Goal: Task Accomplishment & Management: Complete application form

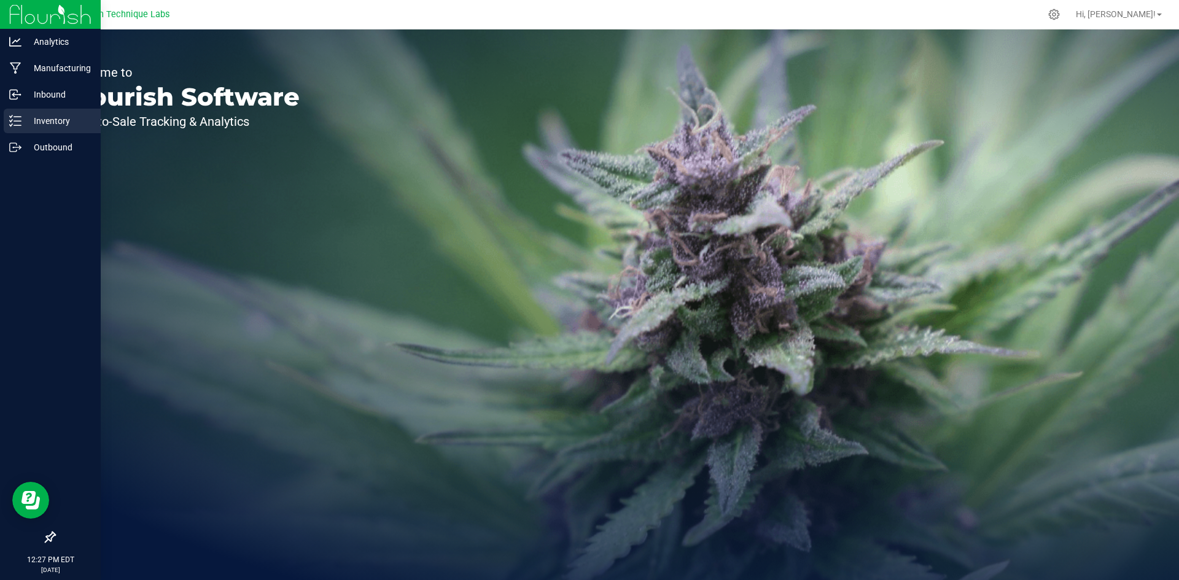
click at [23, 127] on p "Inventory" at bounding box center [58, 121] width 74 height 15
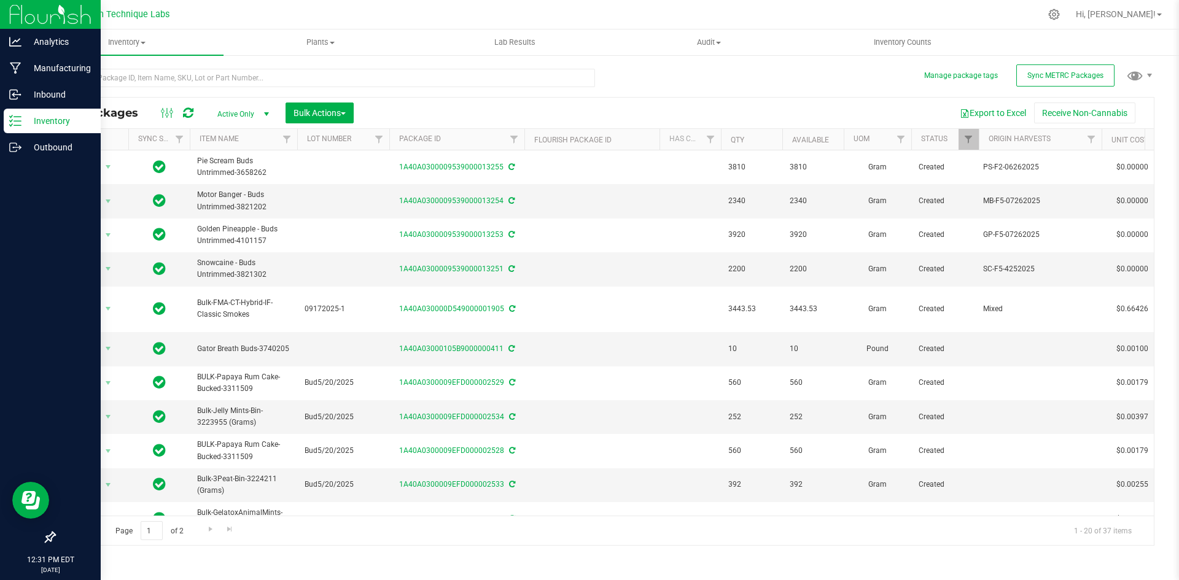
click at [36, 124] on p "Inventory" at bounding box center [58, 121] width 74 height 15
click at [39, 122] on p "Inventory" at bounding box center [58, 121] width 74 height 15
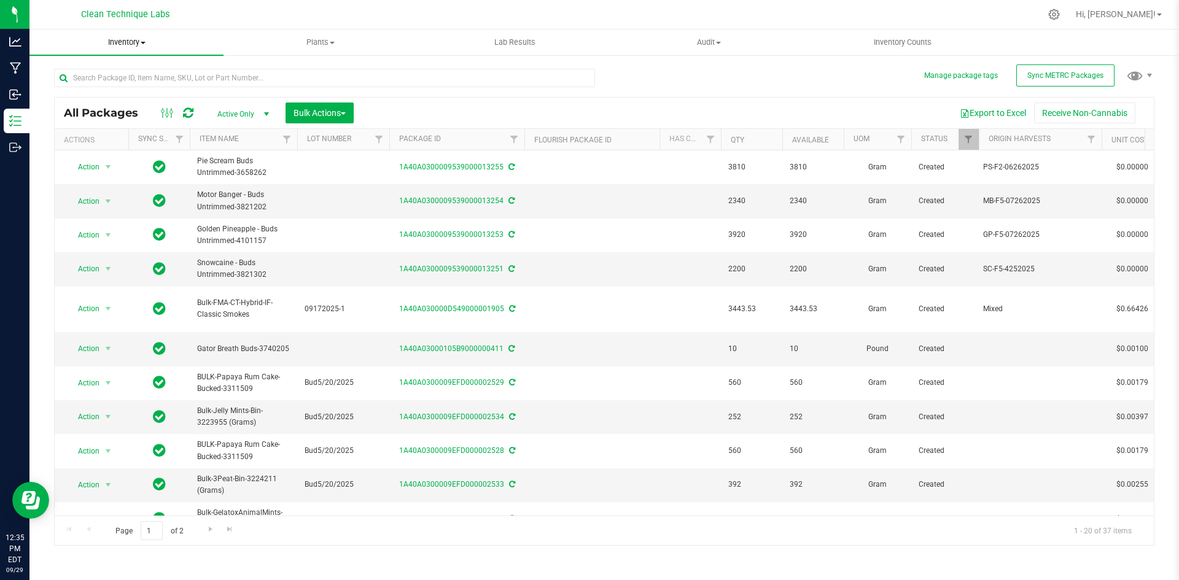
click at [139, 43] on span "Inventory" at bounding box center [126, 42] width 194 height 11
click at [1060, 9] on icon at bounding box center [1054, 15] width 12 height 12
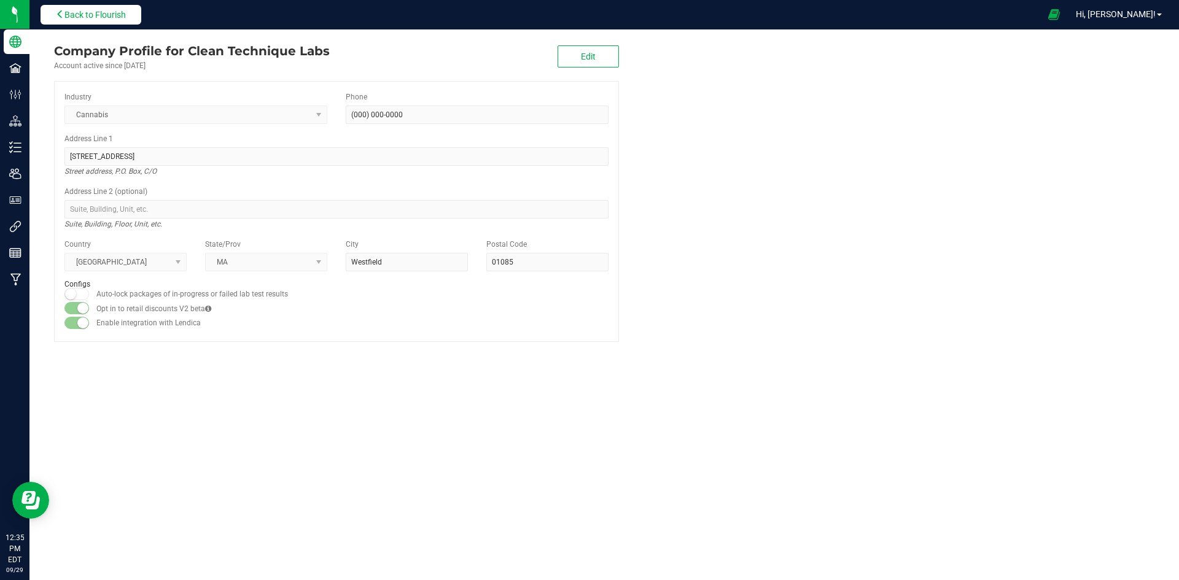
click at [119, 10] on span "Back to Flourish" at bounding box center [94, 15] width 61 height 10
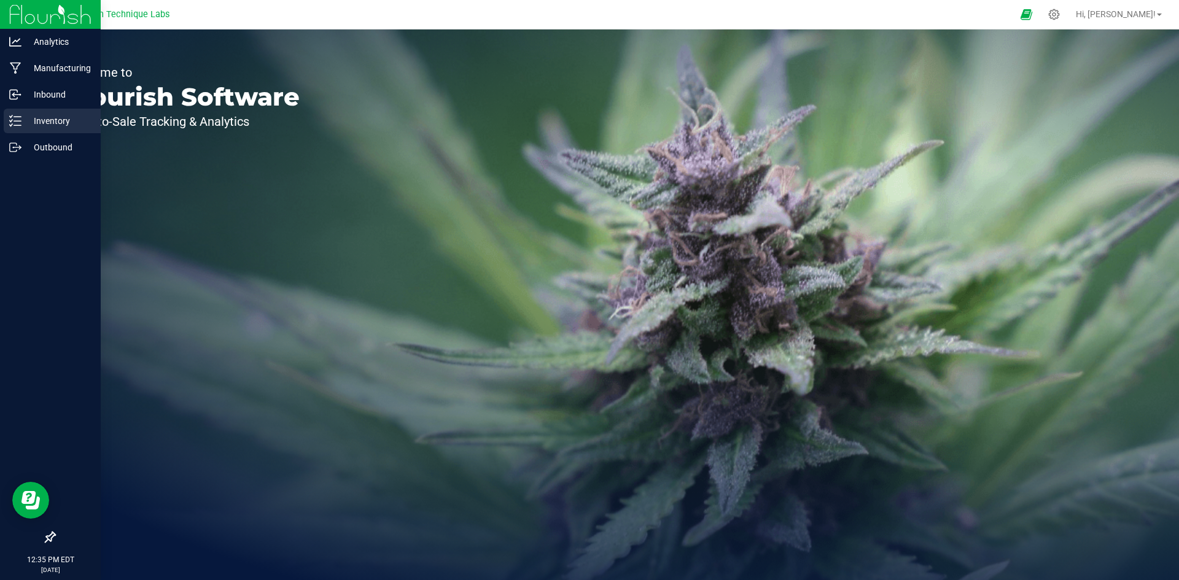
click at [40, 120] on p "Inventory" at bounding box center [58, 121] width 74 height 15
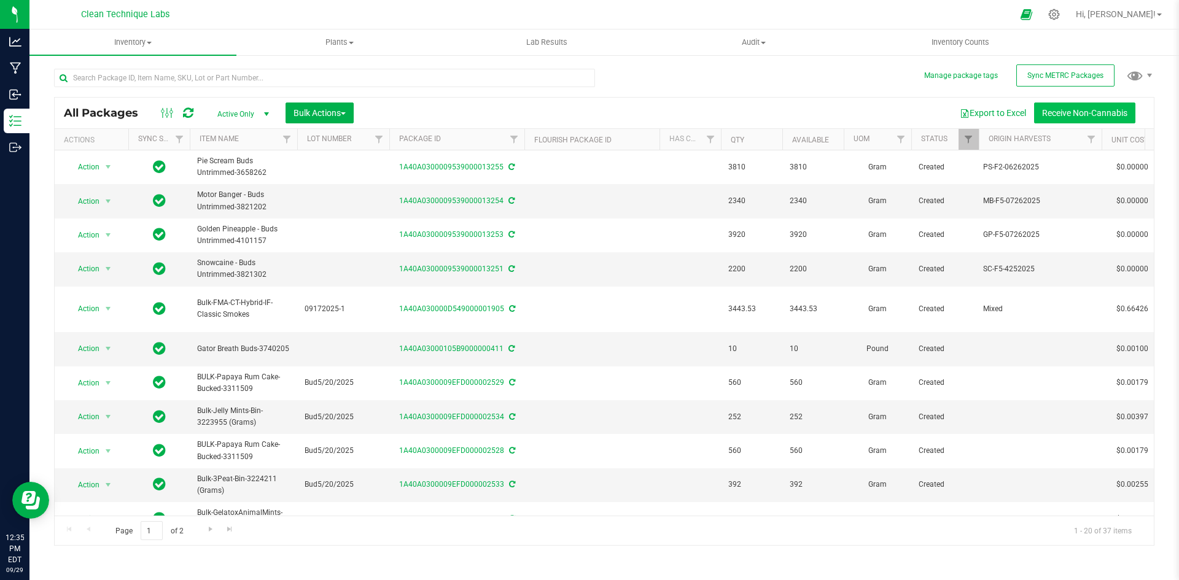
click at [1055, 111] on button "Receive Non-Cannabis" at bounding box center [1084, 113] width 101 height 21
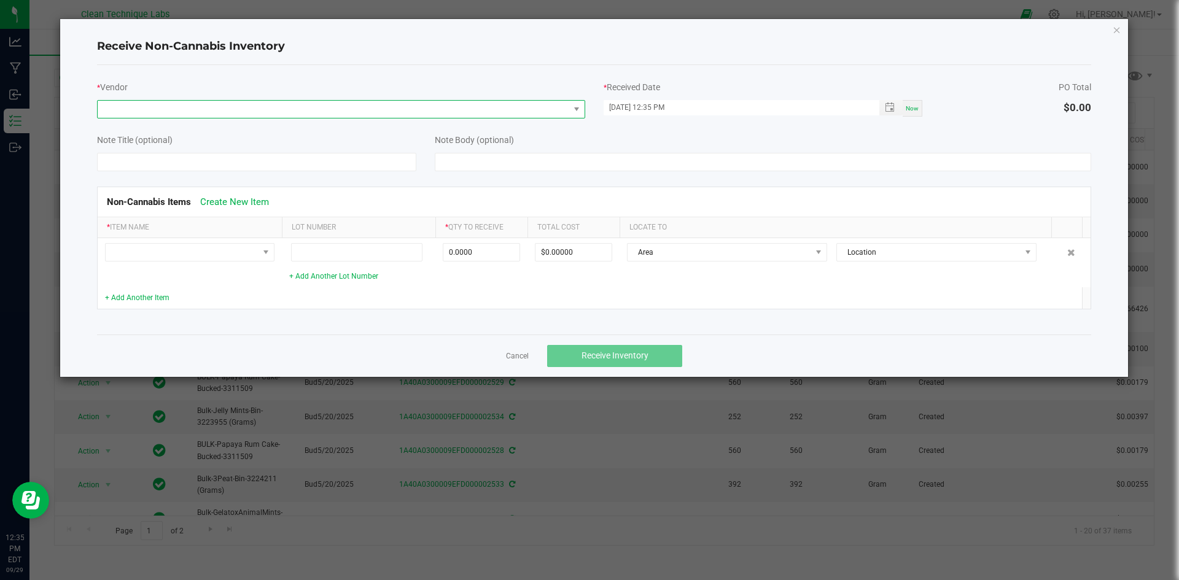
click at [273, 109] on span at bounding box center [334, 109] width 472 height 17
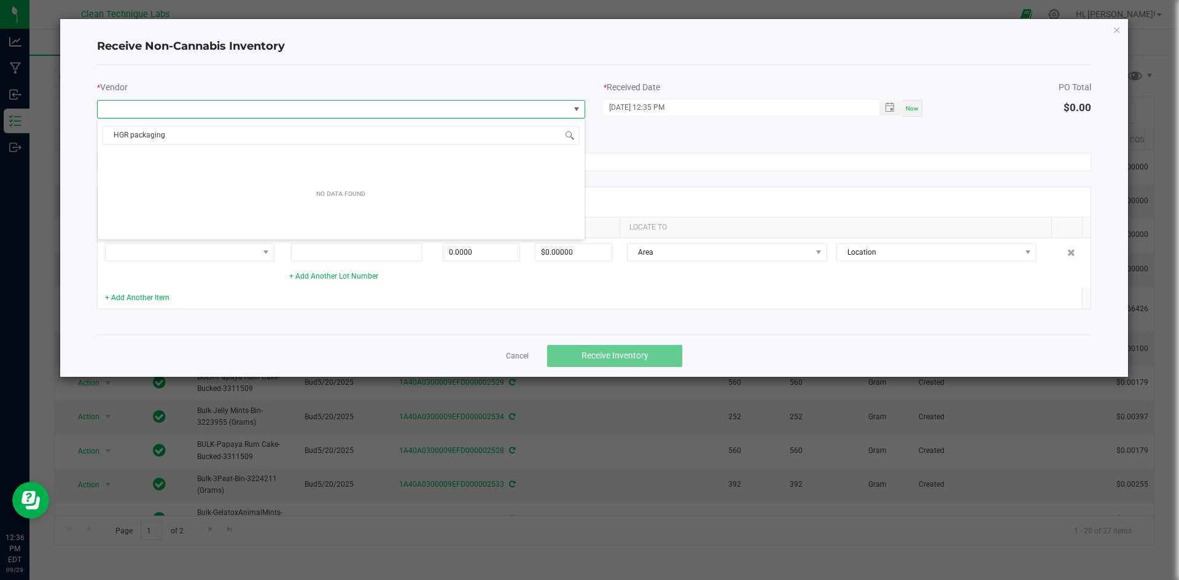
type input "HGR packaging"
click at [413, 79] on div "* Vendor" at bounding box center [341, 97] width 507 height 44
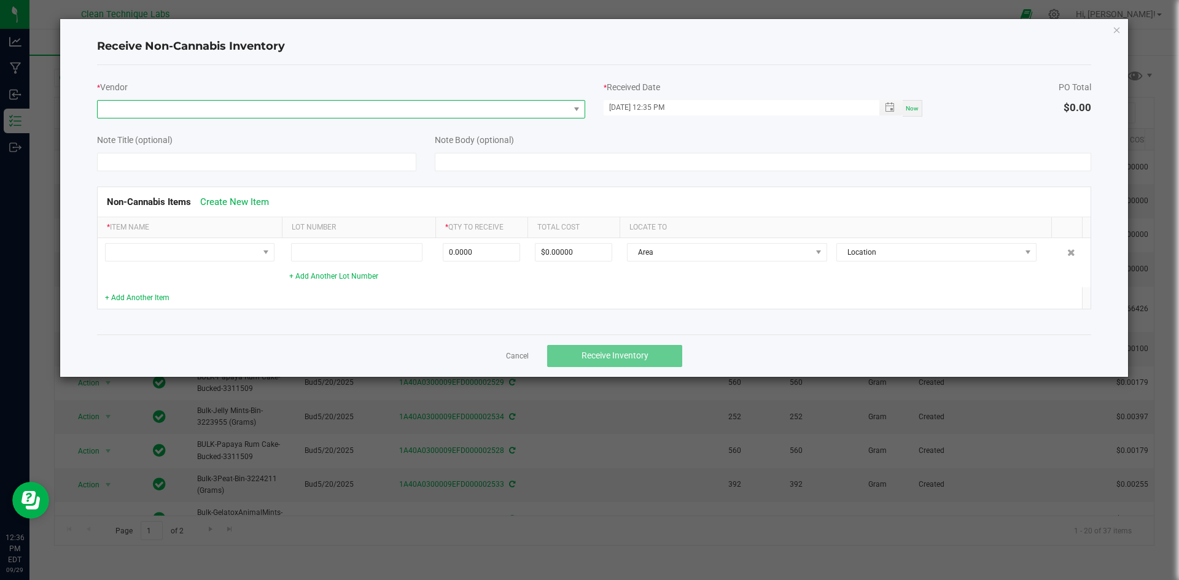
click at [423, 117] on span at bounding box center [334, 109] width 472 height 17
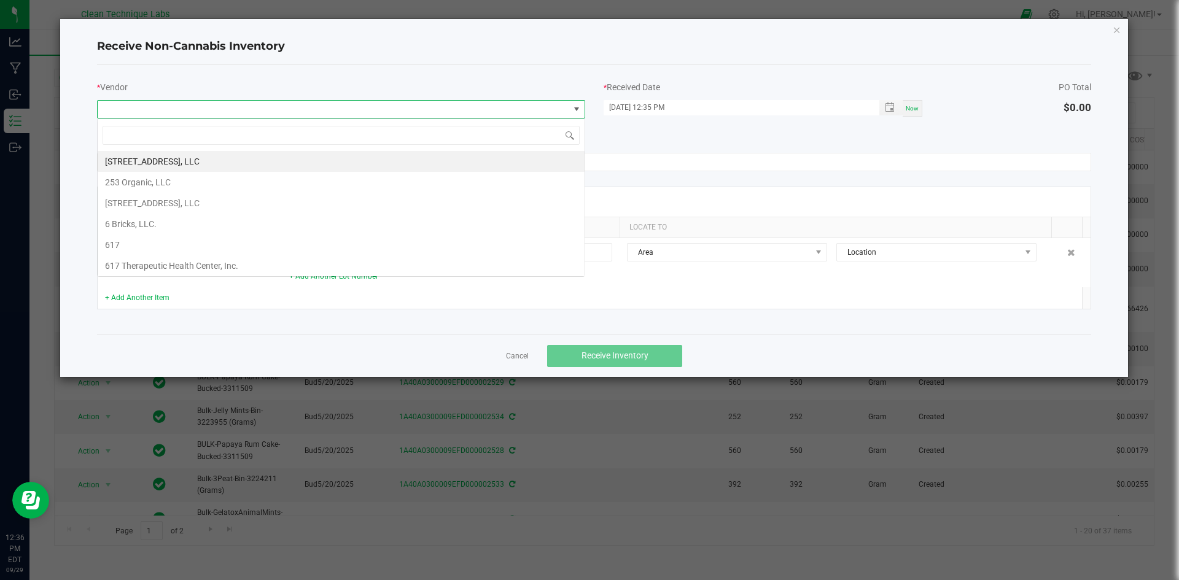
scroll to position [18, 488]
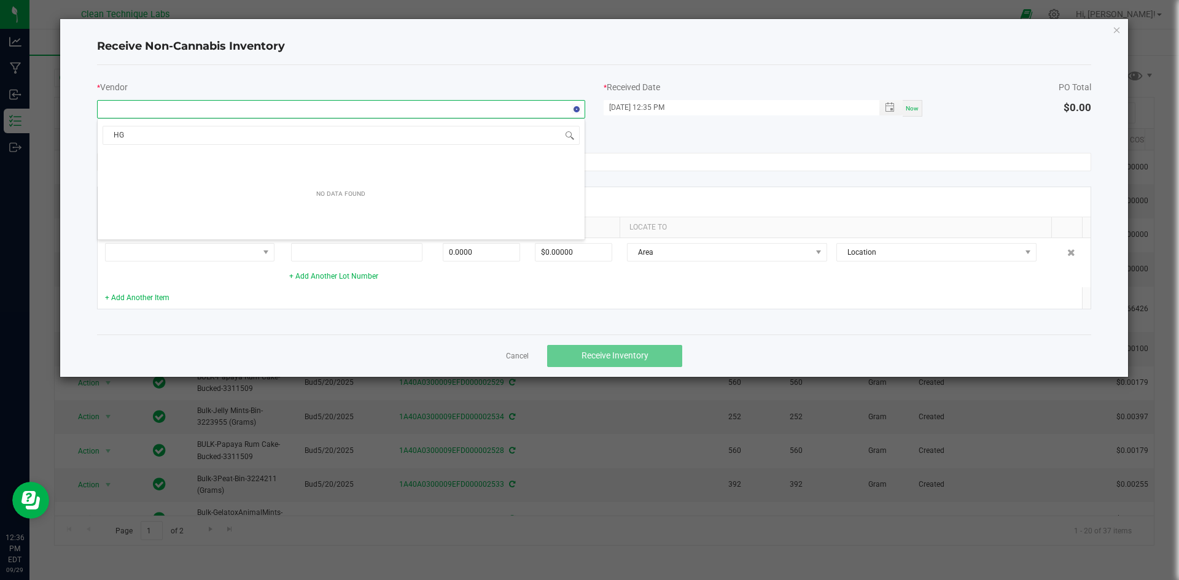
type input "H"
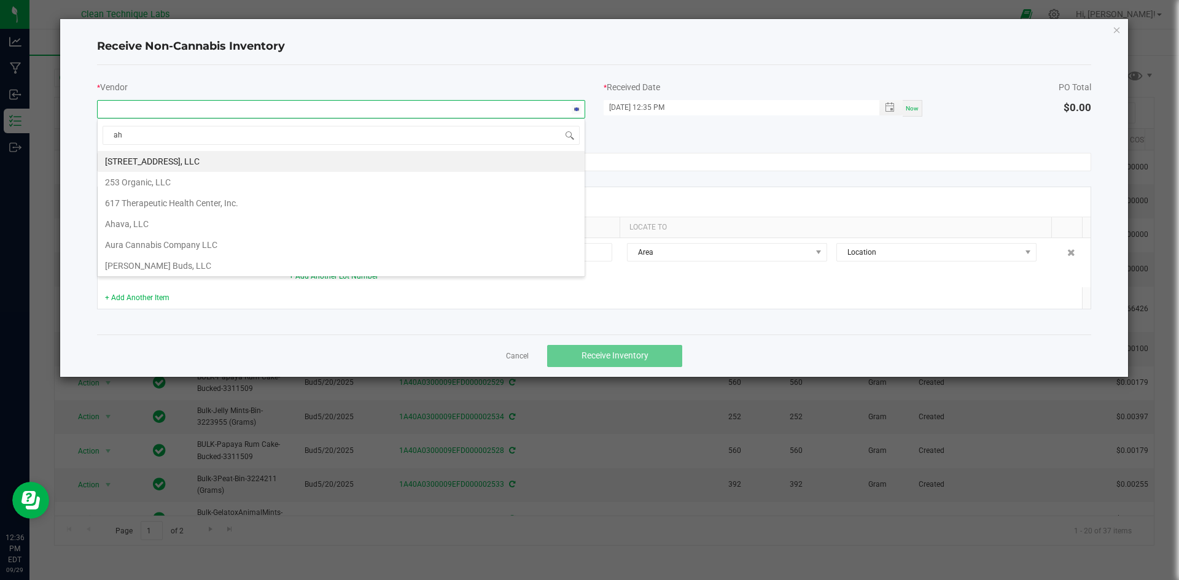
type input "aha"
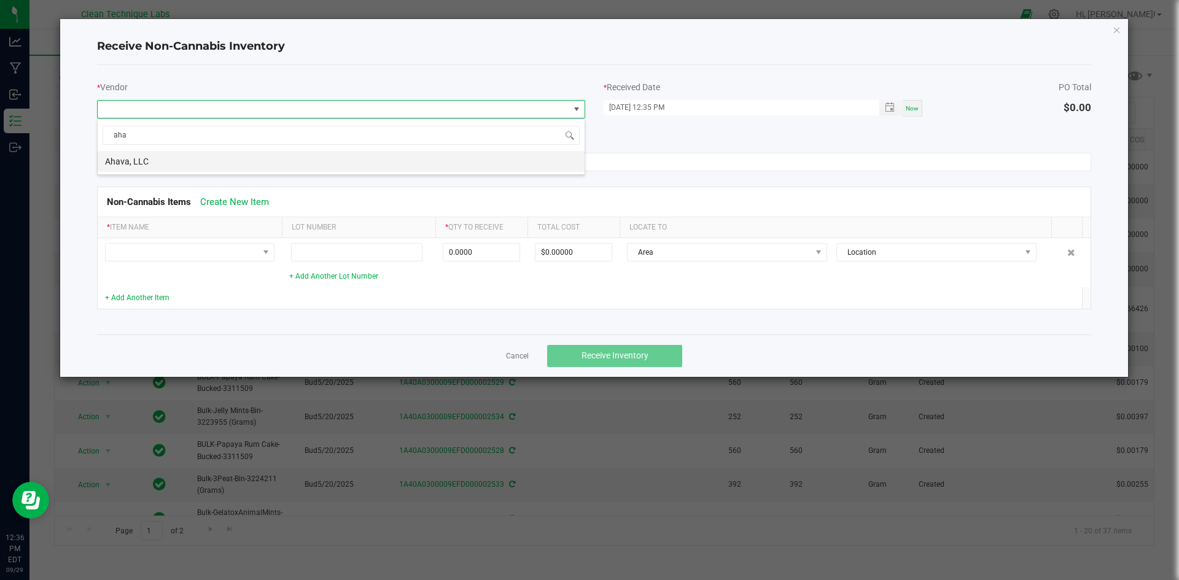
click at [146, 169] on li "Ahava, LLC" at bounding box center [341, 161] width 487 height 21
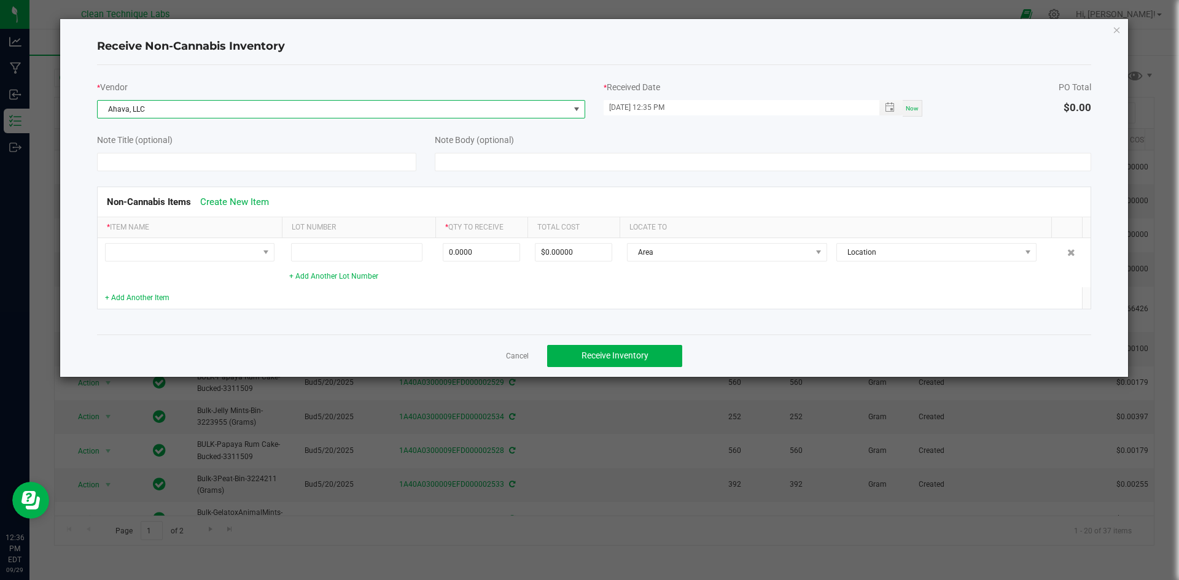
click at [913, 112] on div "Now" at bounding box center [913, 108] width 20 height 17
type input "[DATE] 12:36 PM"
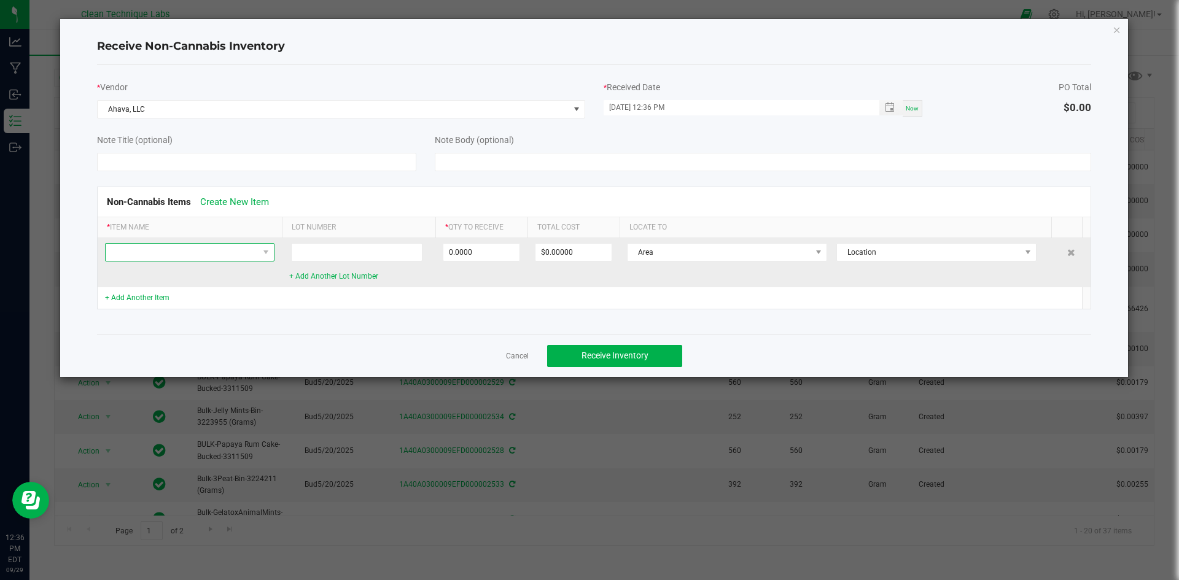
click at [187, 254] on span at bounding box center [182, 252] width 153 height 17
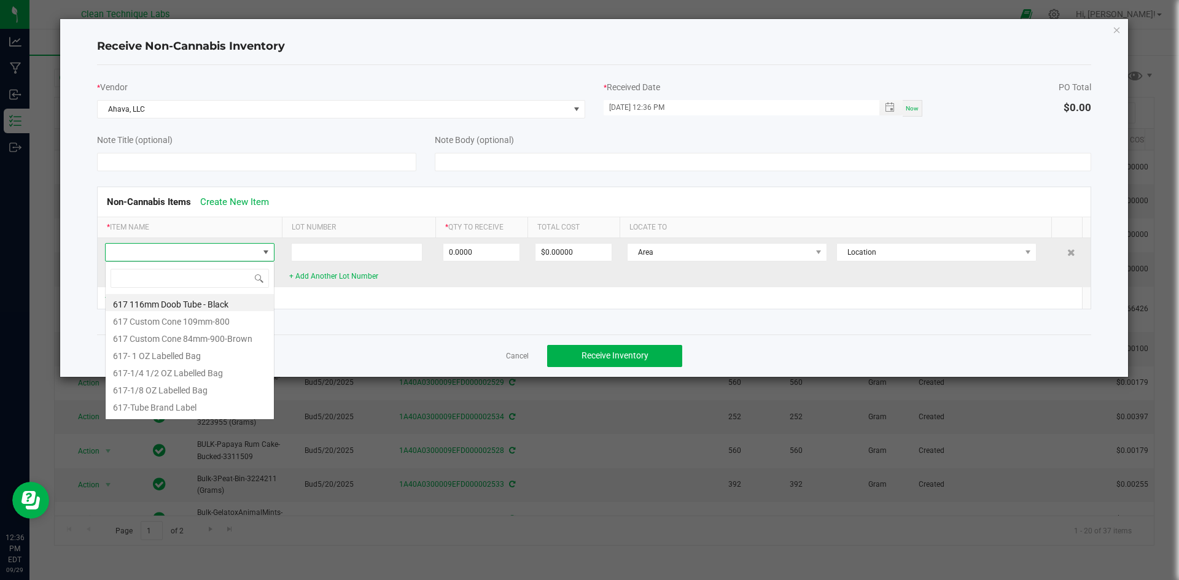
scroll to position [18, 170]
click at [187, 254] on span at bounding box center [182, 252] width 153 height 17
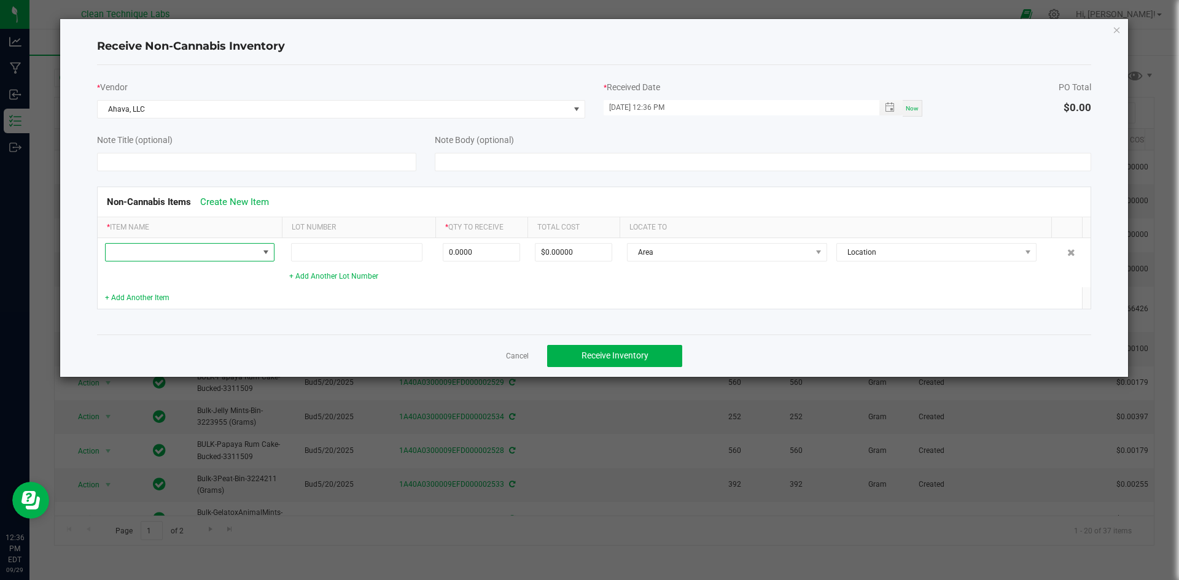
click at [137, 293] on div "+ Add Another Item" at bounding box center [190, 298] width 170 height 12
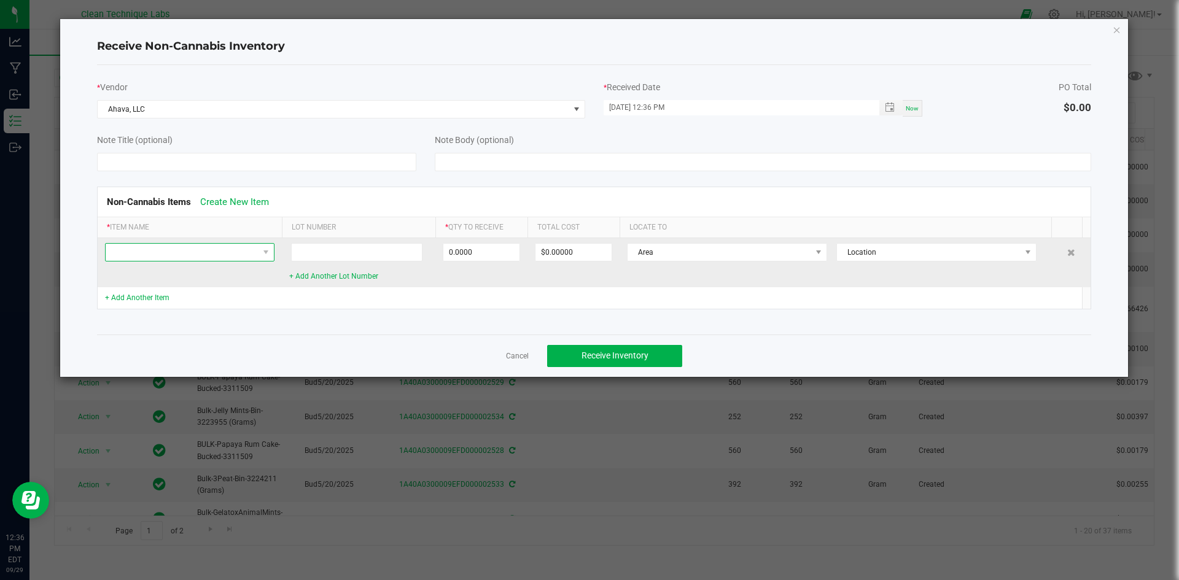
click at [187, 256] on span at bounding box center [182, 252] width 153 height 17
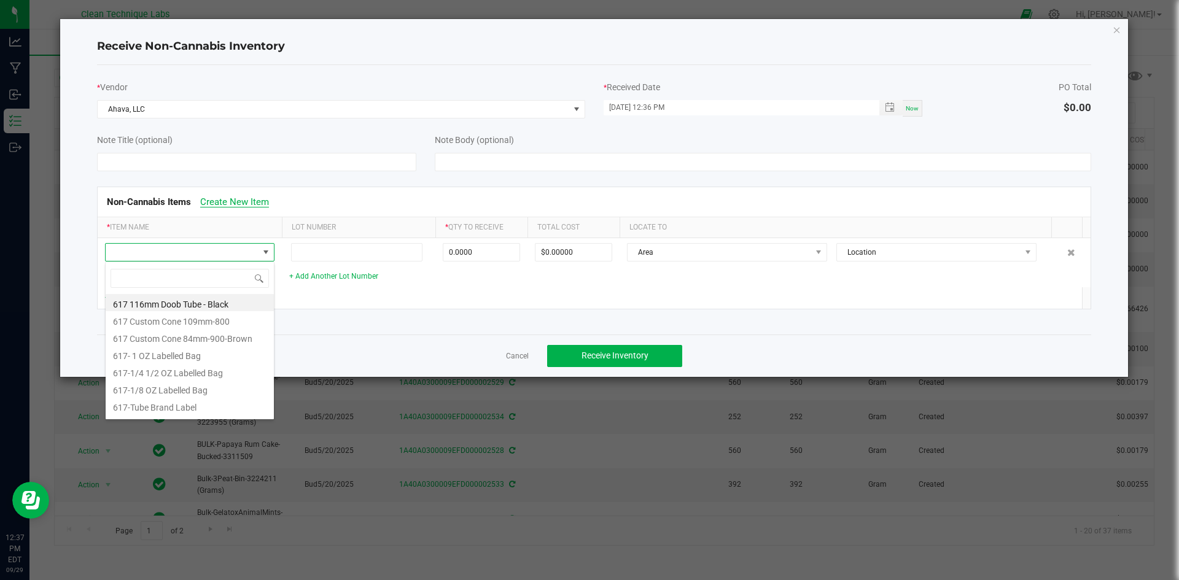
click at [238, 198] on link "Create New Item" at bounding box center [234, 202] width 69 height 11
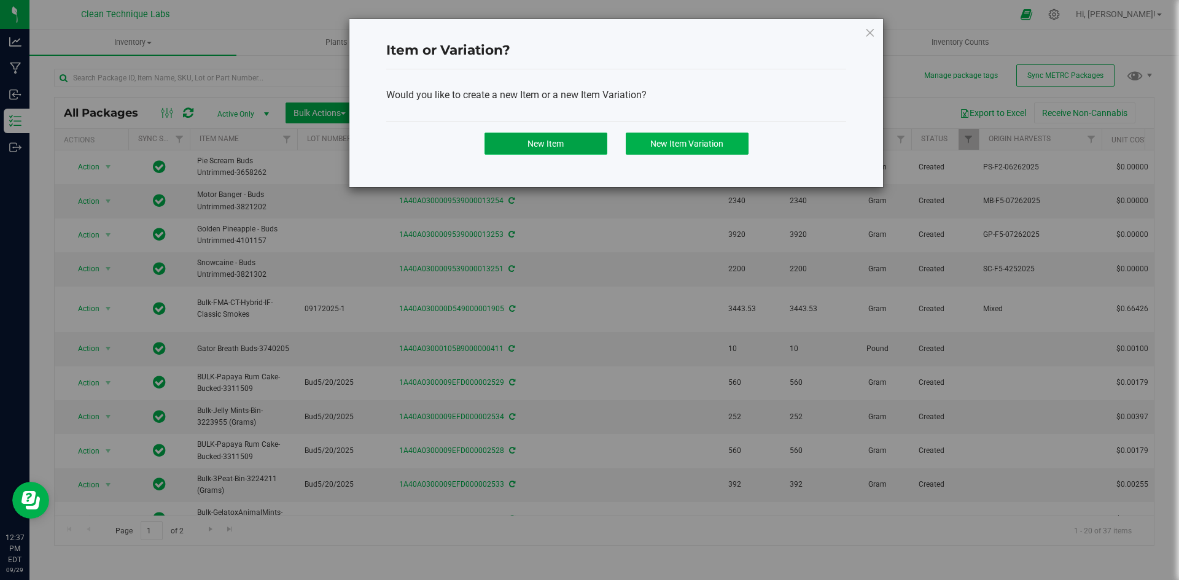
click at [569, 148] on button "New Item" at bounding box center [546, 144] width 123 height 22
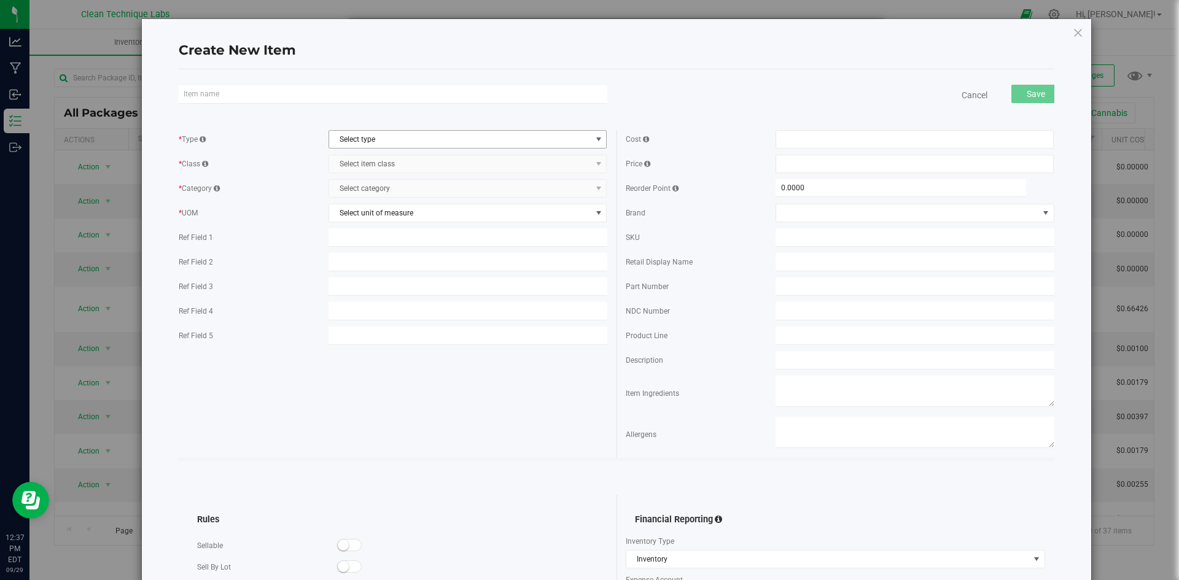
click at [467, 141] on span "Select type" at bounding box center [460, 139] width 262 height 17
click at [445, 184] on li "Raw Materials" at bounding box center [464, 179] width 275 height 18
click at [450, 164] on span "Select item class" at bounding box center [460, 163] width 262 height 17
click at [434, 188] on li "General" at bounding box center [464, 185] width 275 height 18
click at [434, 188] on span "Select category" at bounding box center [460, 188] width 262 height 17
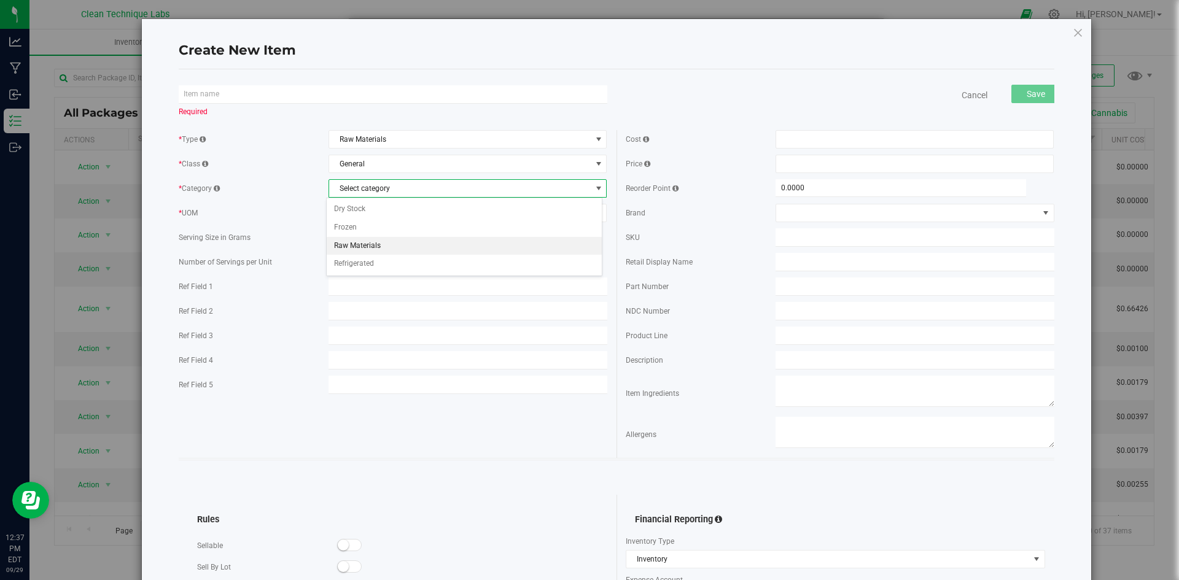
click at [418, 244] on li "Raw Materials" at bounding box center [464, 246] width 275 height 18
click at [383, 97] on input "text" at bounding box center [393, 94] width 429 height 18
click at [267, 98] on input "text" at bounding box center [393, 94] width 429 height 18
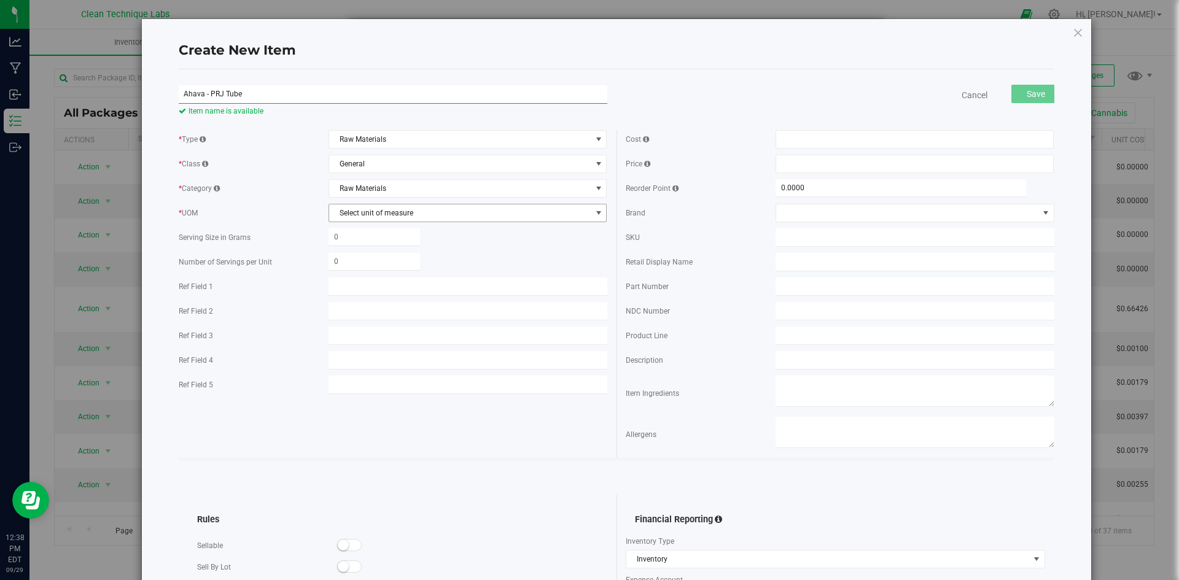
type input "Ahava - PRJ Tube"
click at [478, 210] on span "Select unit of measure" at bounding box center [460, 213] width 262 height 17
click at [450, 237] on li "Each" at bounding box center [464, 234] width 275 height 18
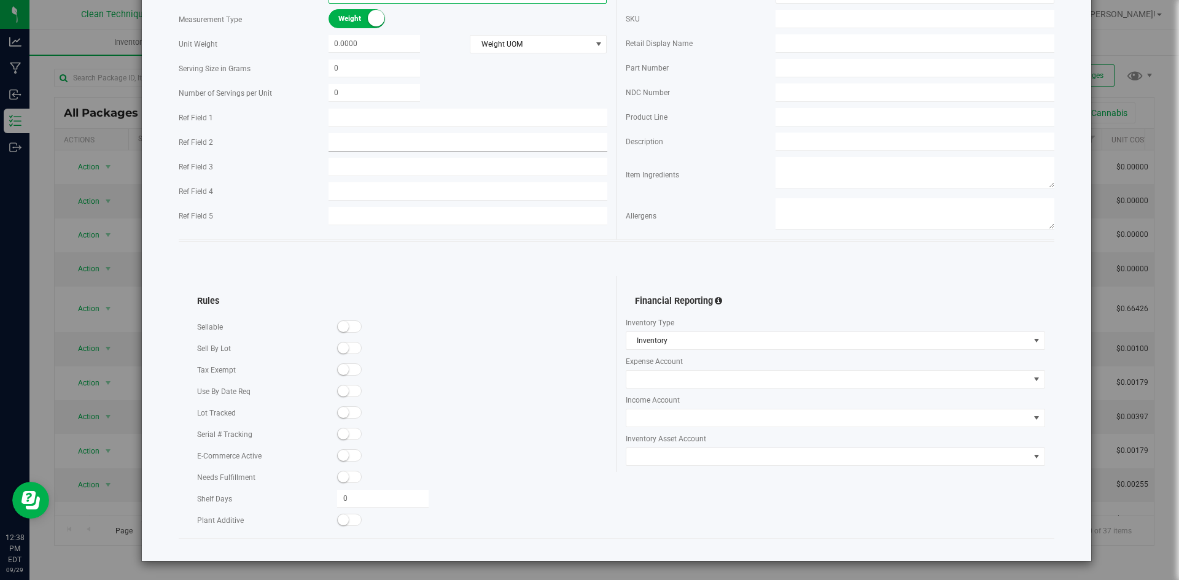
scroll to position [0, 0]
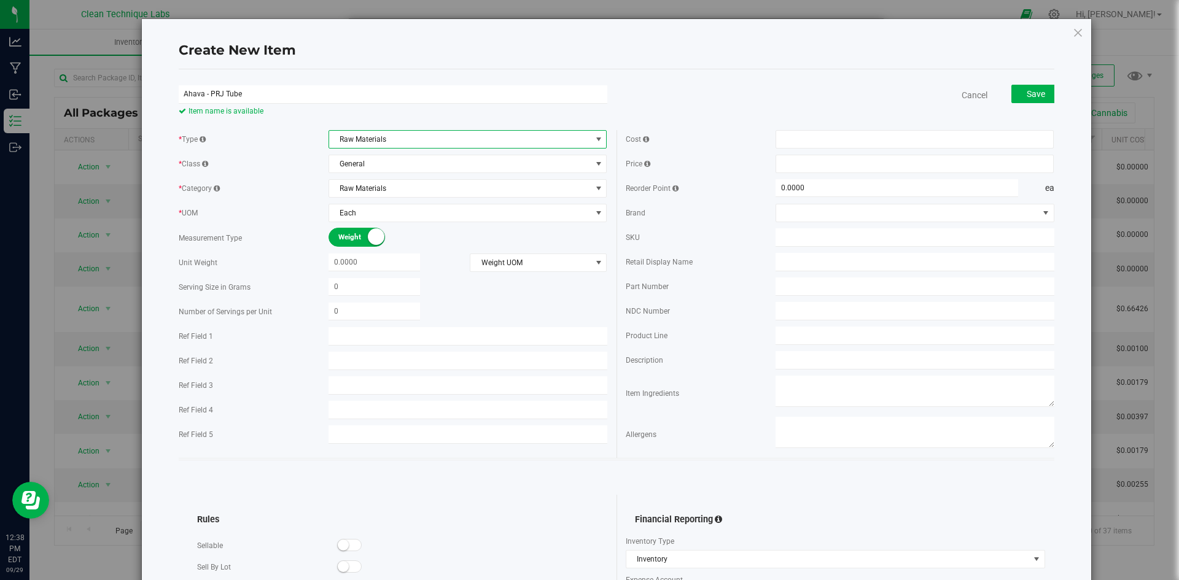
click at [575, 141] on span "Raw Materials" at bounding box center [460, 139] width 262 height 17
click at [546, 178] on li "Raw Materials" at bounding box center [464, 179] width 275 height 18
click at [547, 172] on span "General" at bounding box center [460, 163] width 262 height 17
click at [1027, 90] on span "Save" at bounding box center [1036, 94] width 18 height 10
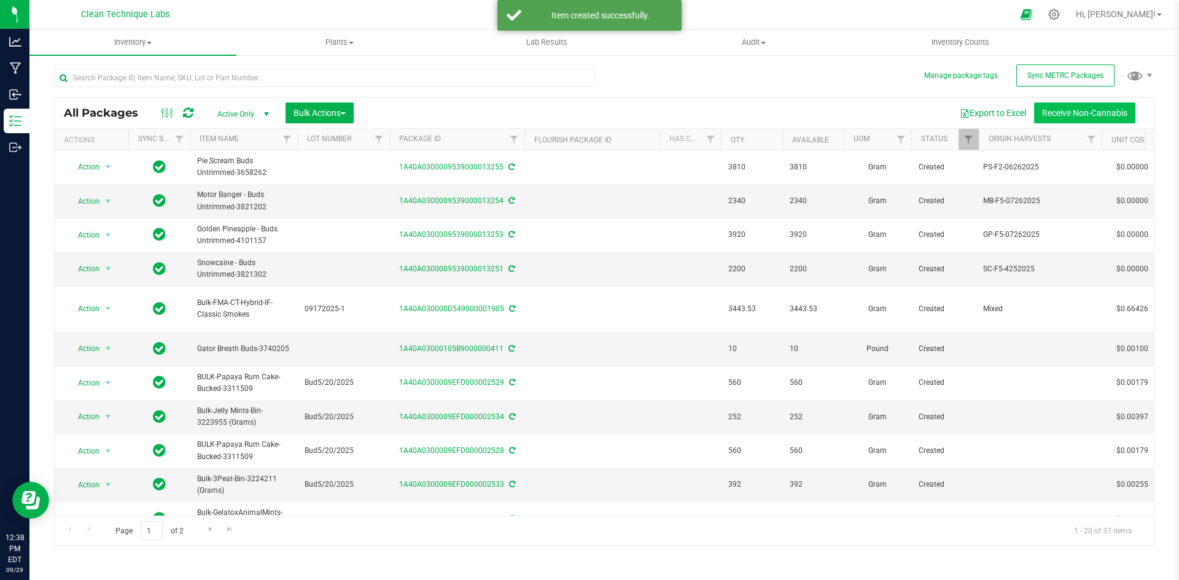
click at [1134, 111] on button "Receive Non-Cannabis" at bounding box center [1084, 113] width 101 height 21
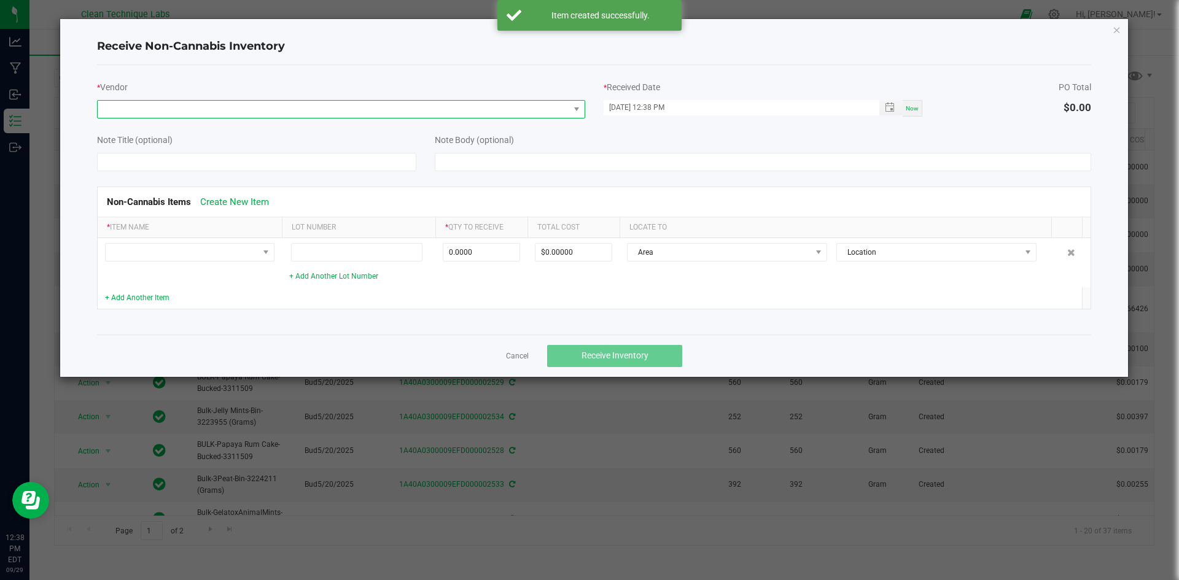
click at [256, 104] on span at bounding box center [334, 109] width 472 height 17
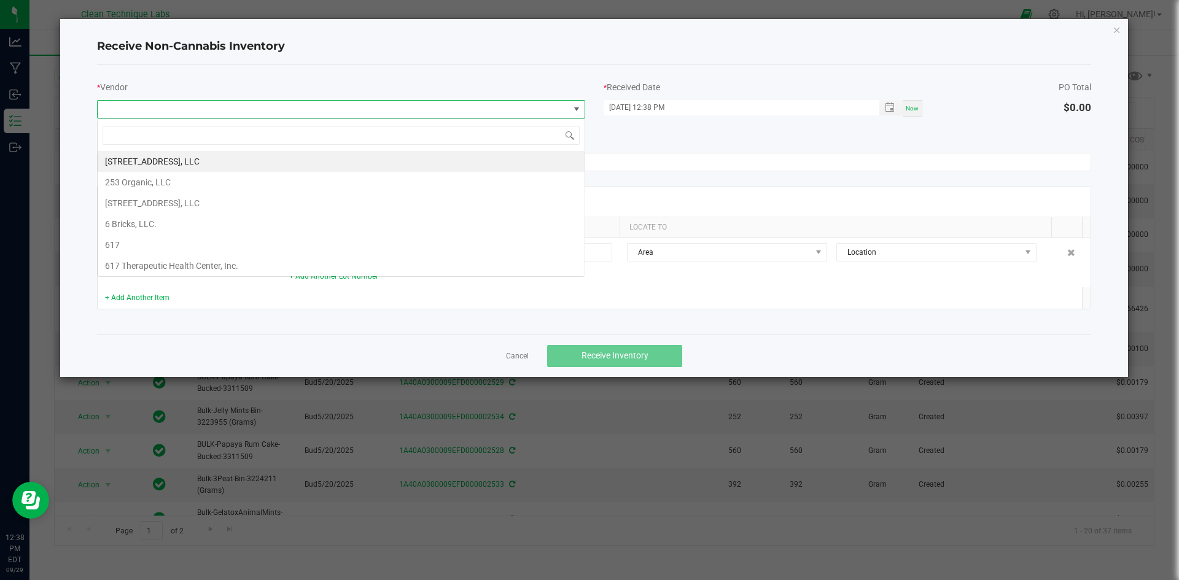
scroll to position [18, 488]
type input "ah"
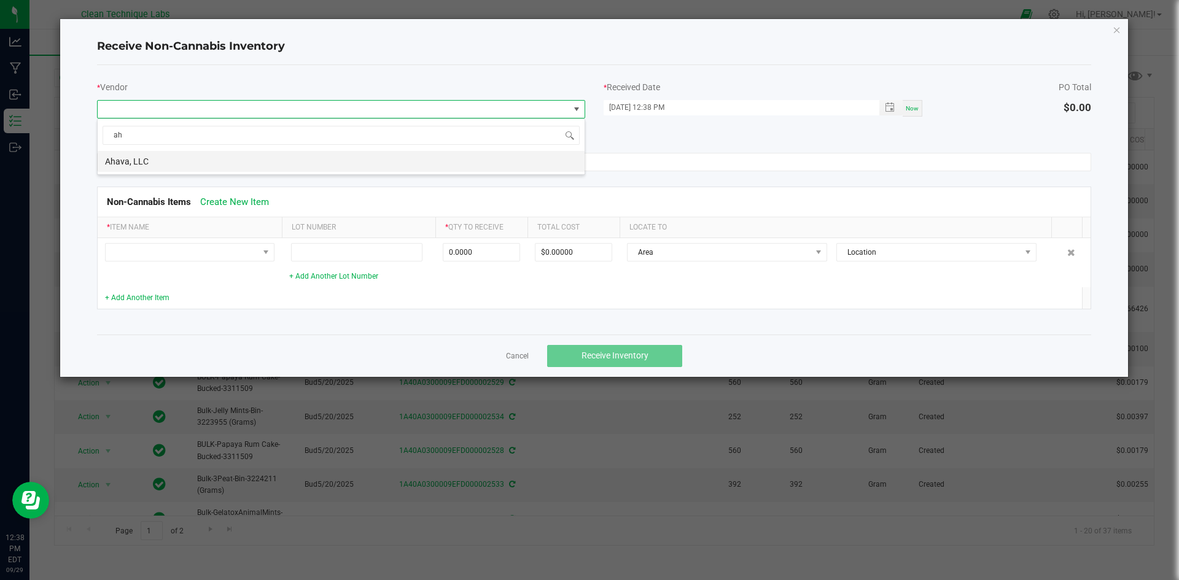
click at [171, 165] on li "Ahava, LLC" at bounding box center [341, 161] width 487 height 21
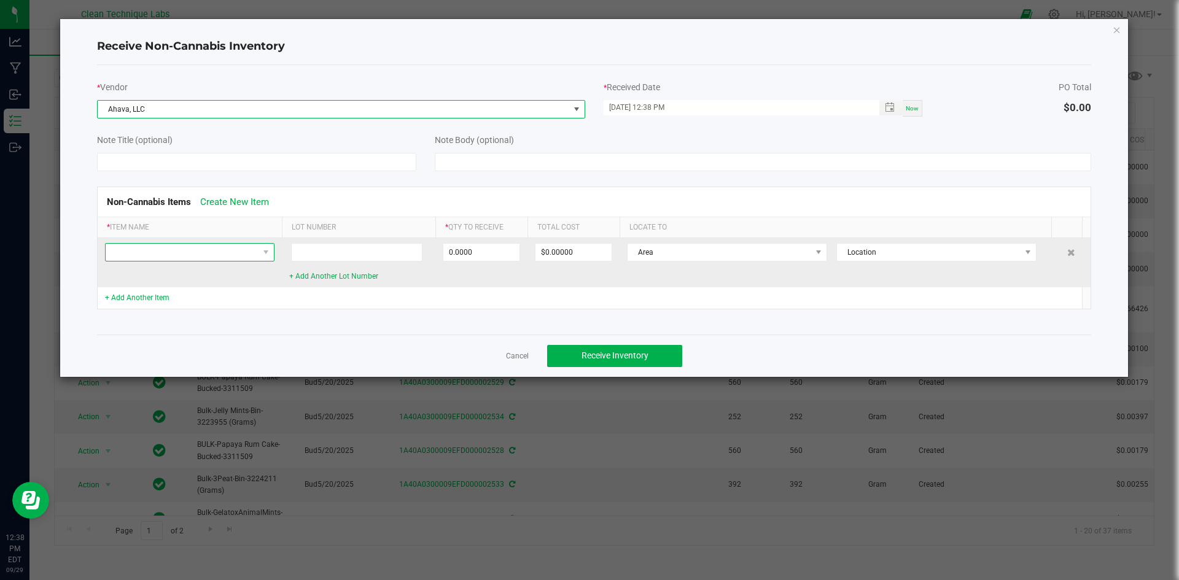
click at [222, 252] on span at bounding box center [182, 252] width 153 height 17
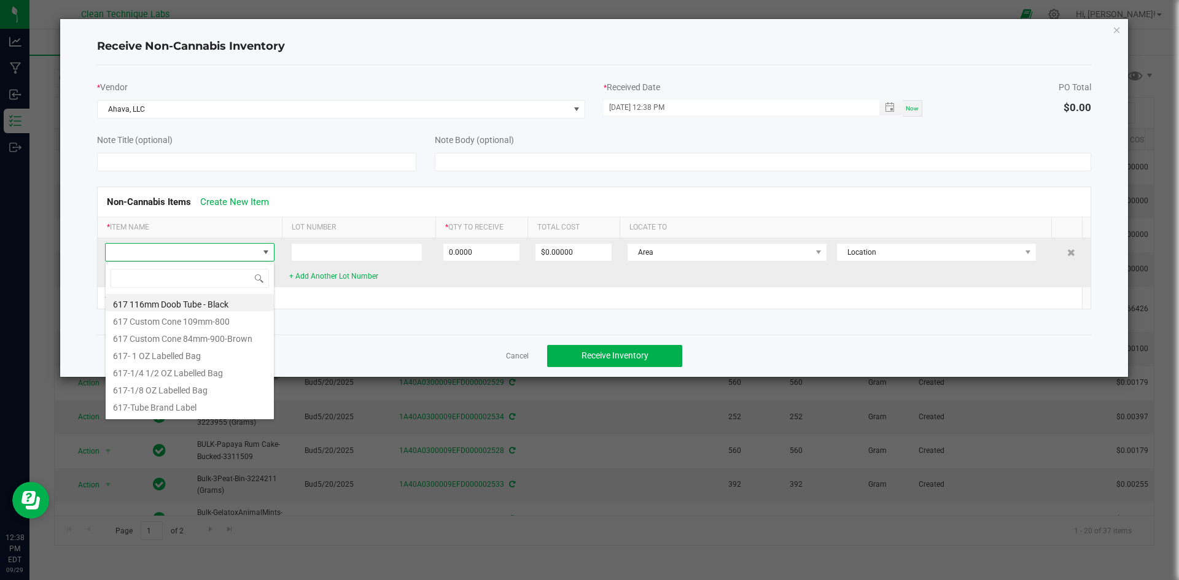
scroll to position [18, 170]
type input "tube"
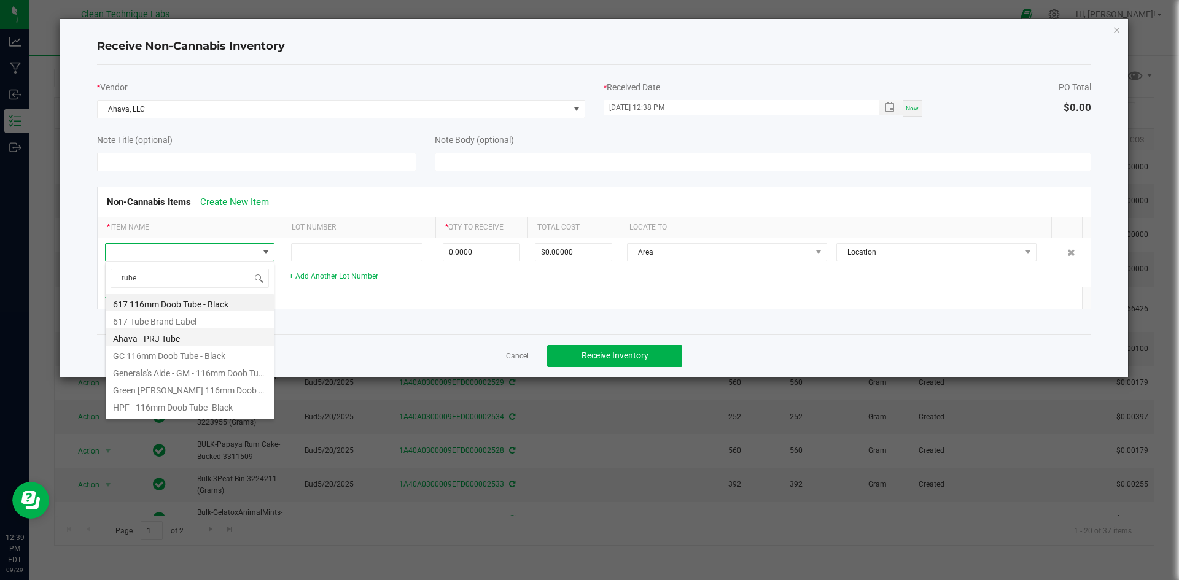
click at [188, 338] on li "Ahava - PRJ Tube" at bounding box center [190, 337] width 168 height 17
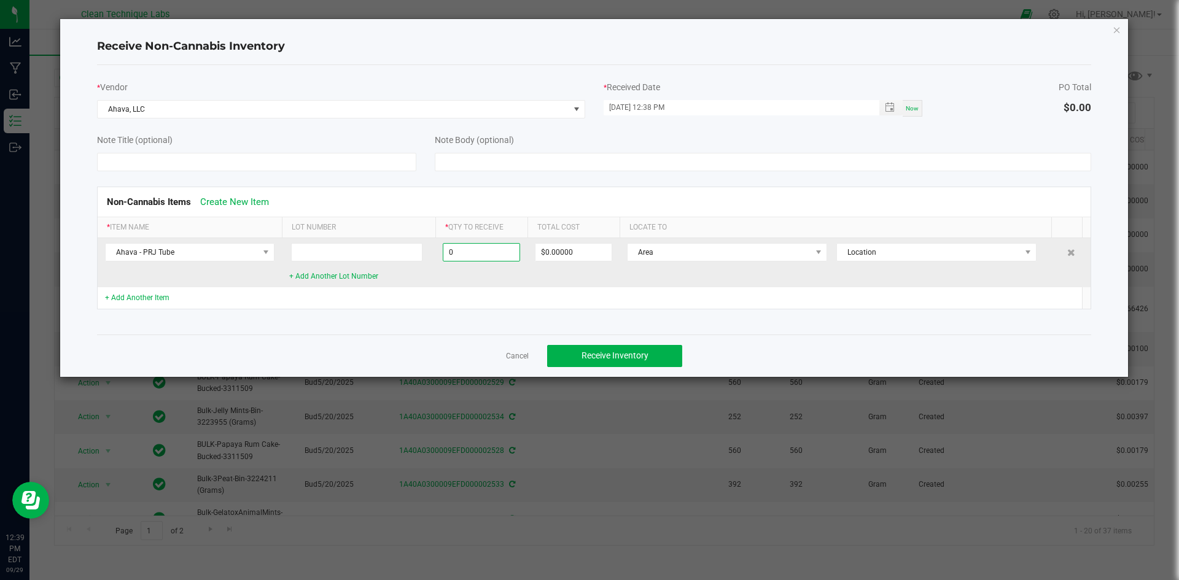
click at [475, 252] on input "0" at bounding box center [481, 252] width 76 height 17
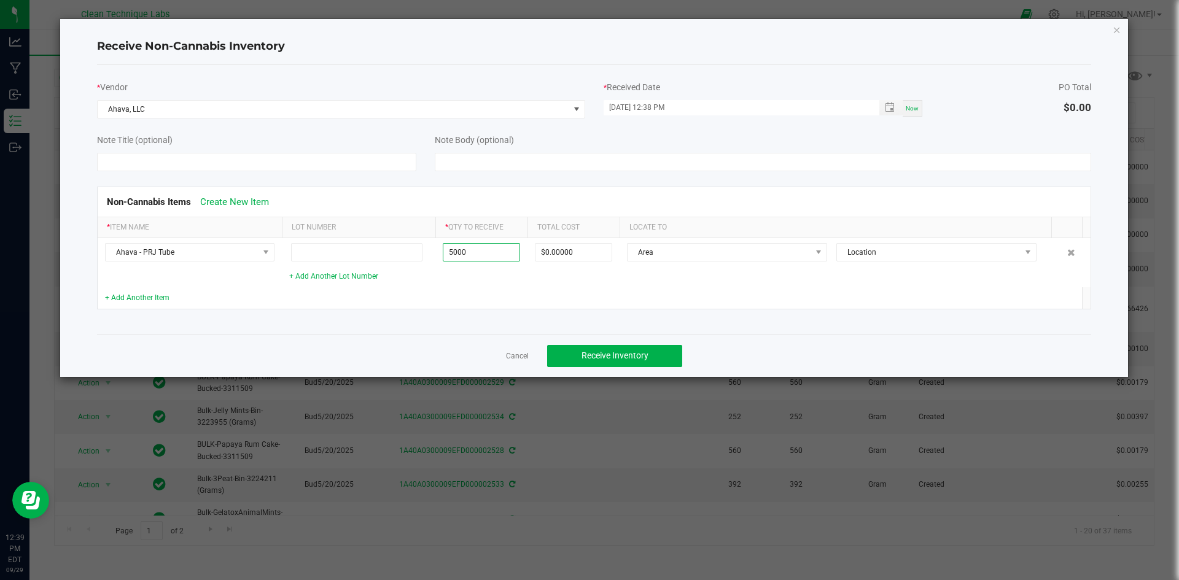
type input "5000 ea"
click at [560, 298] on td at bounding box center [574, 297] width 92 height 21
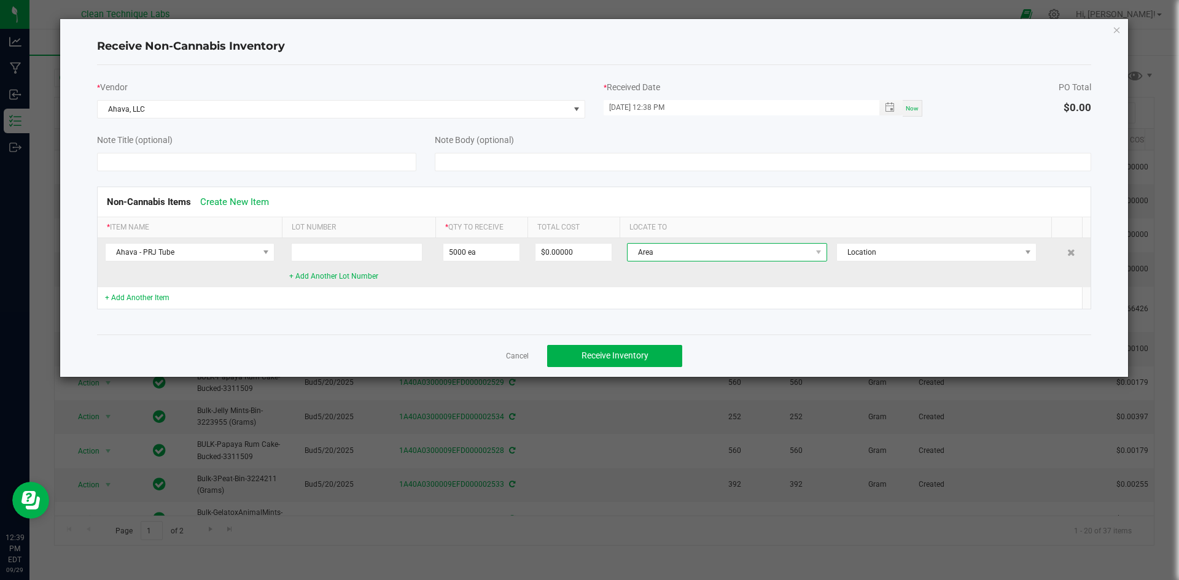
click at [712, 249] on span "Area" at bounding box center [720, 252] width 184 height 17
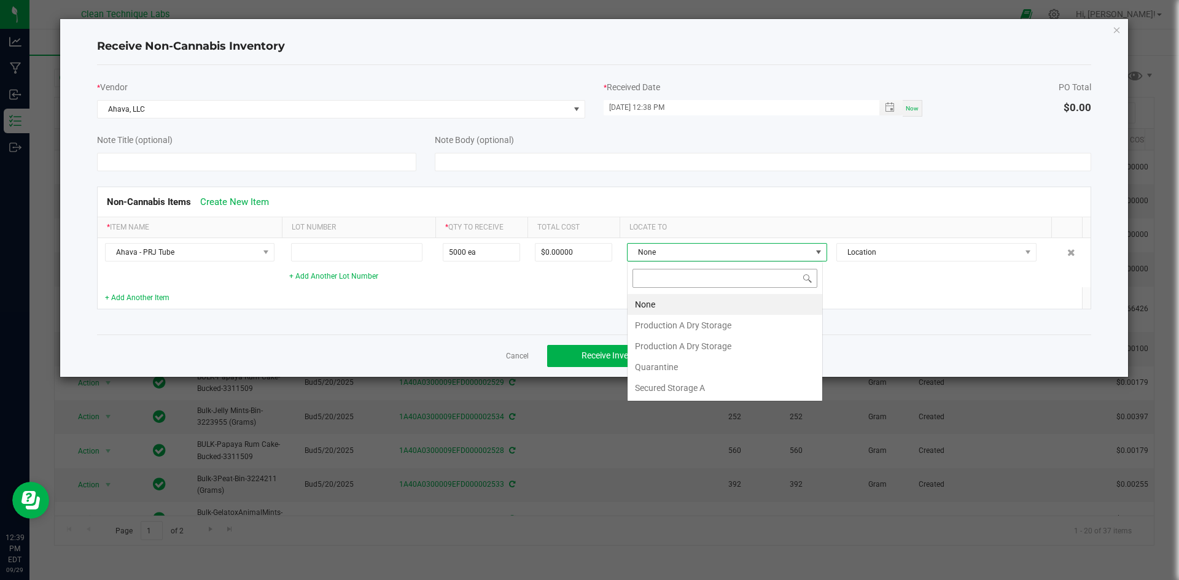
scroll to position [18, 196]
click at [709, 346] on li "Production A Dry Storage" at bounding box center [725, 346] width 195 height 21
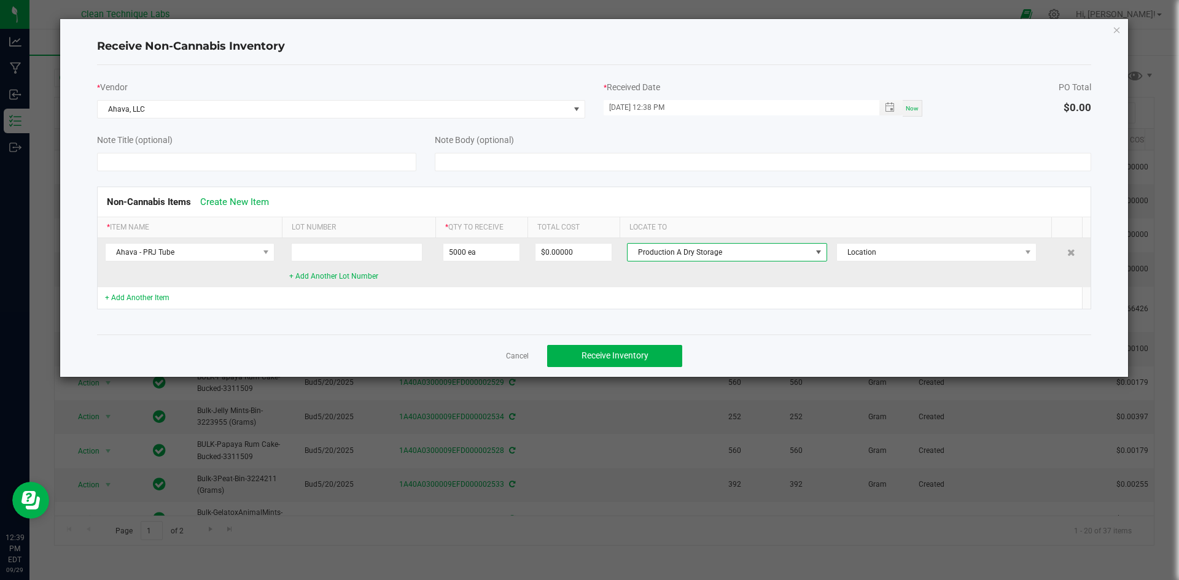
click at [976, 265] on td "Production A Dry Storage Location" at bounding box center [840, 262] width 441 height 49
click at [976, 259] on span "Location" at bounding box center [929, 252] width 184 height 17
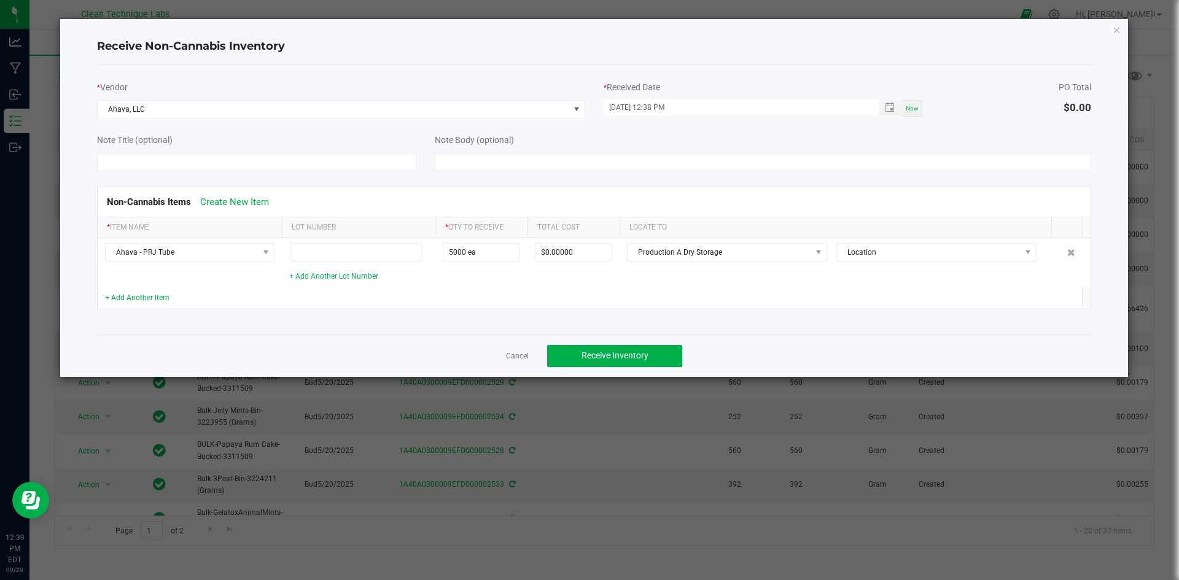
click at [802, 287] on td at bounding box center [836, 297] width 432 height 21
click at [915, 111] on span "Now" at bounding box center [912, 108] width 13 height 7
type input "[DATE] 12:39 PM"
click at [646, 359] on span "Receive Inventory" at bounding box center [615, 356] width 67 height 10
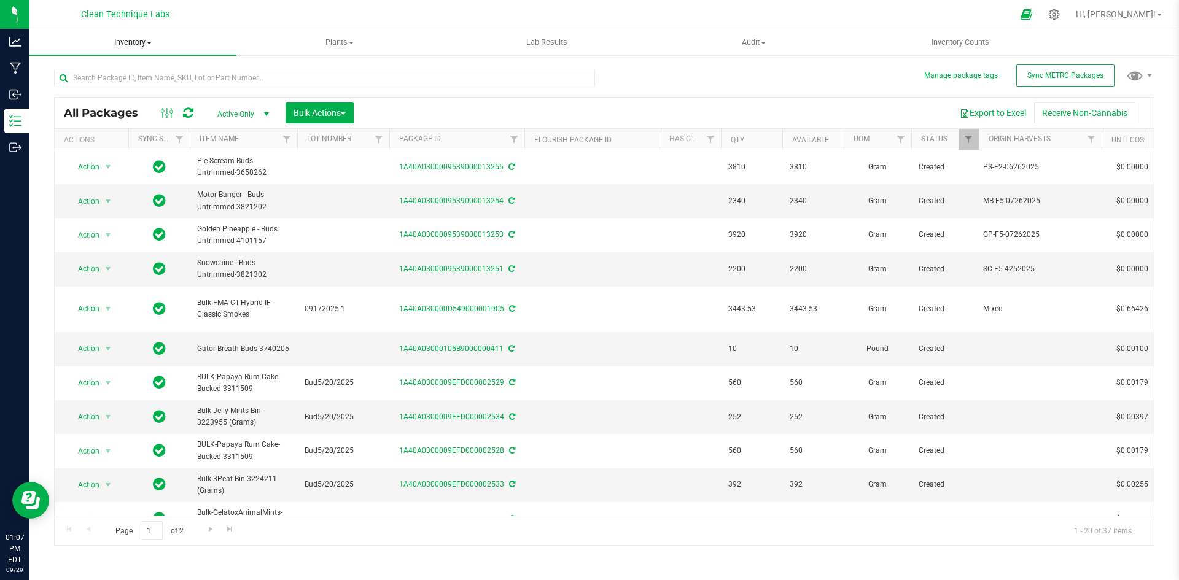
click at [143, 48] on uib-tab-heading "Inventory All packages All inventory Waste log Create inventory" at bounding box center [132, 42] width 207 height 26
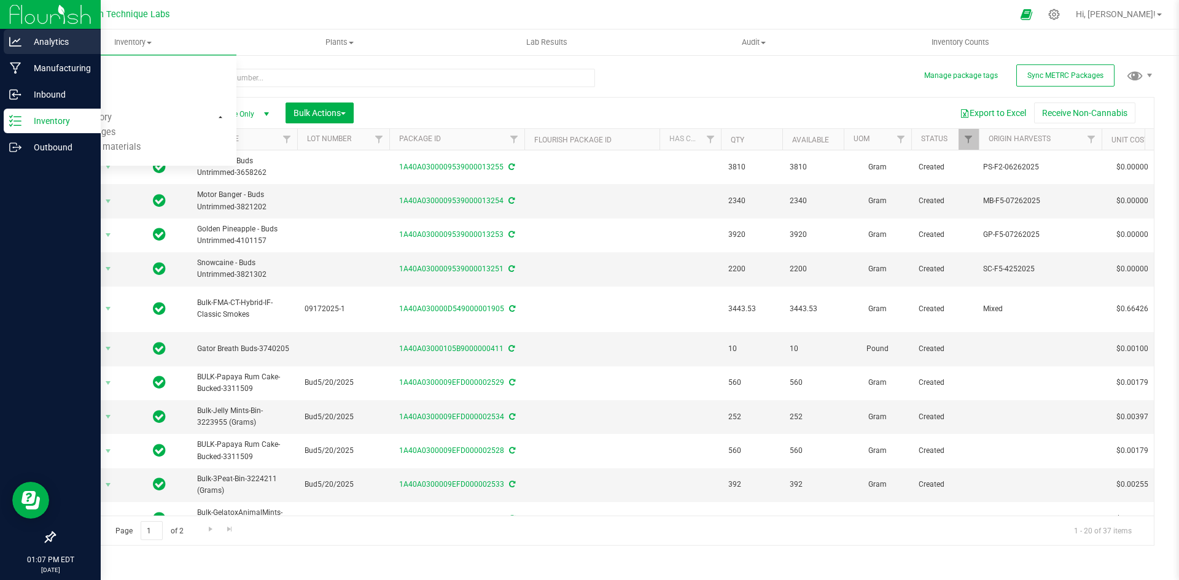
click at [58, 44] on p "Analytics" at bounding box center [58, 41] width 74 height 15
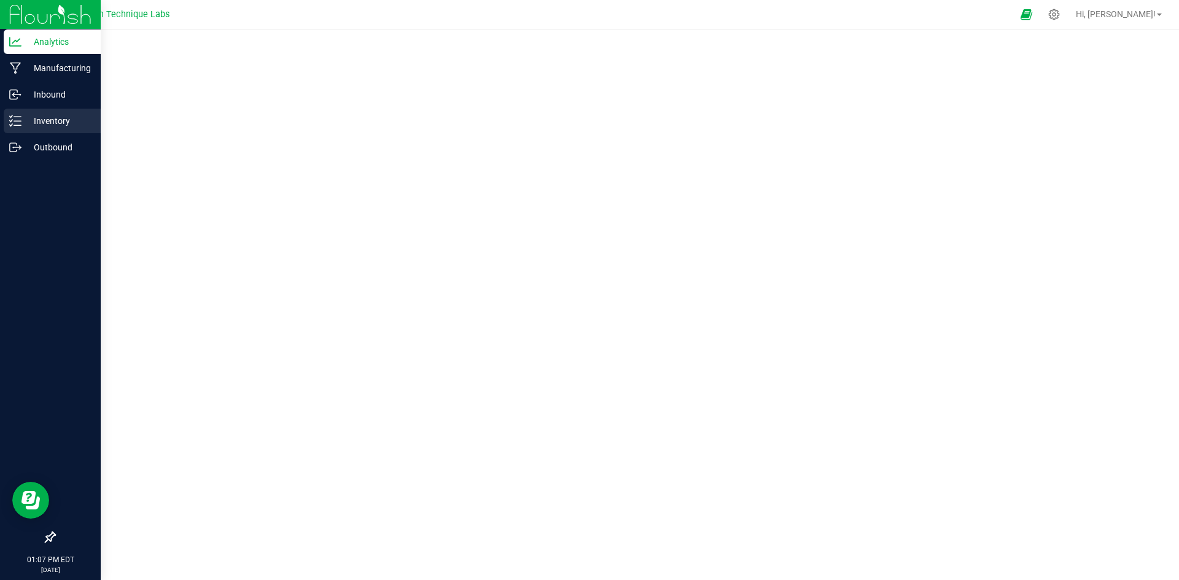
click at [25, 123] on p "Inventory" at bounding box center [58, 121] width 74 height 15
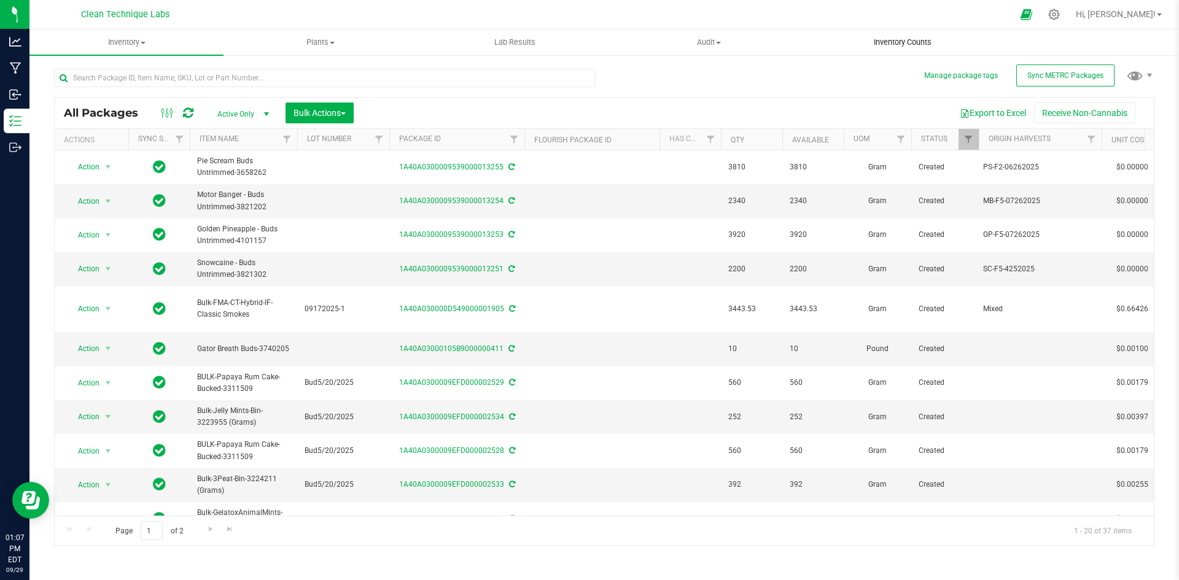
click at [880, 42] on span "Inventory Counts" at bounding box center [902, 42] width 91 height 11
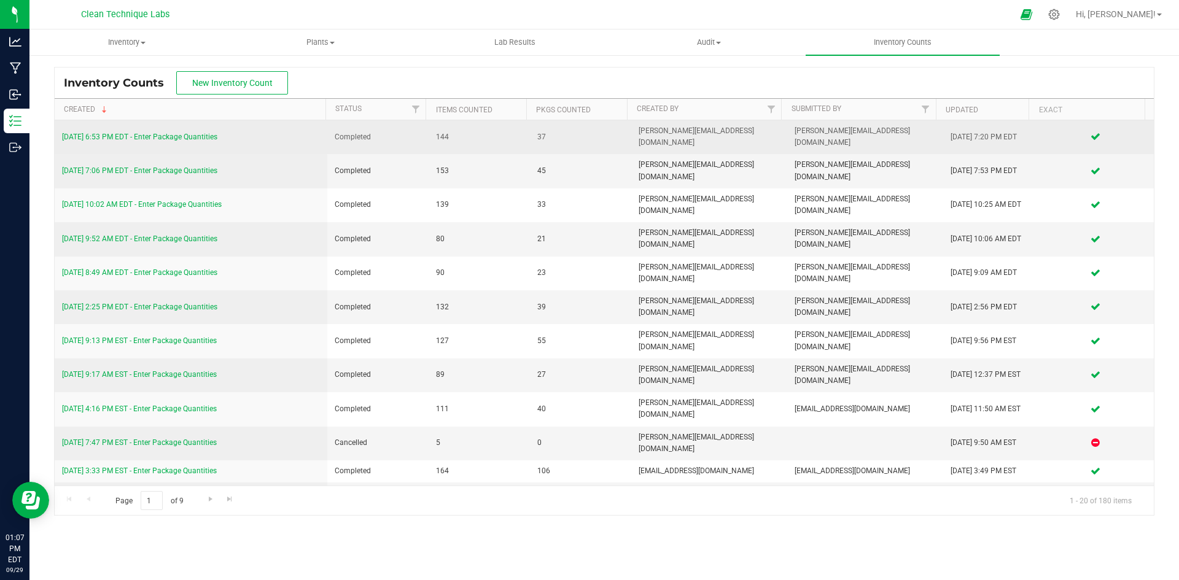
click at [201, 133] on link "[DATE] 6:53 PM EDT - Enter Package Quantities" at bounding box center [139, 137] width 155 height 9
